Goal: Task Accomplishment & Management: Manage account settings

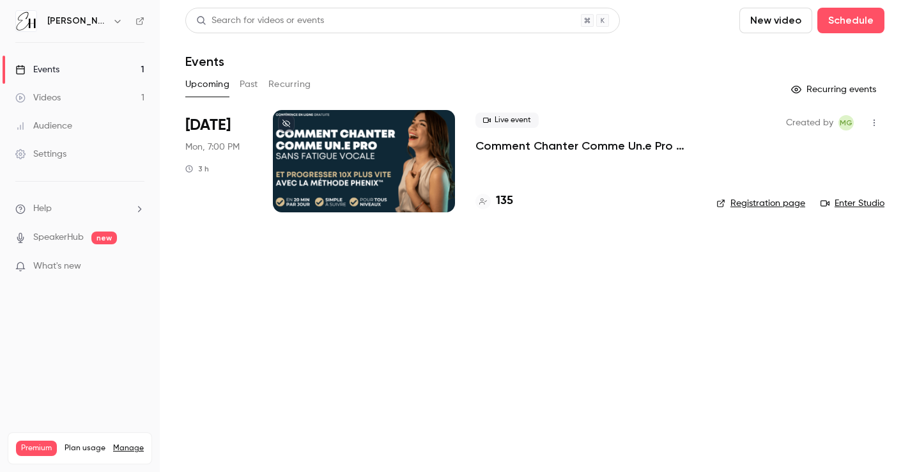
click at [396, 169] on div at bounding box center [364, 161] width 182 height 102
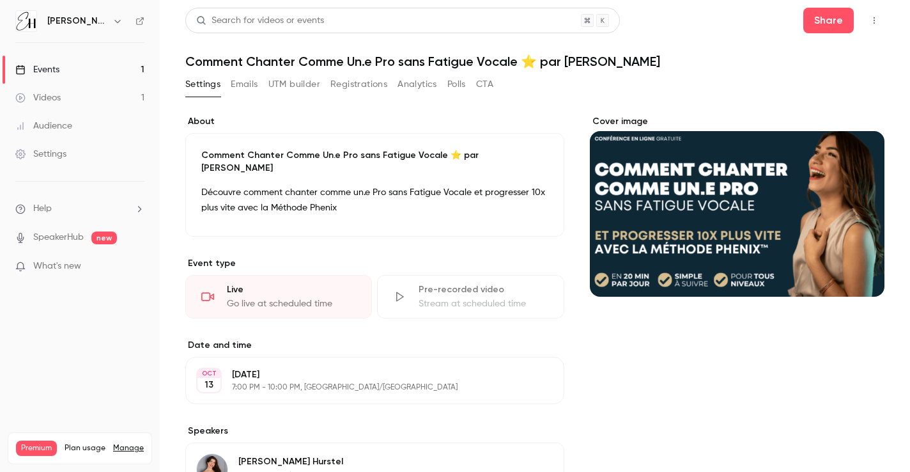
click at [364, 87] on button "Registrations" at bounding box center [358, 84] width 57 height 20
